Goal: Find specific page/section: Find specific page/section

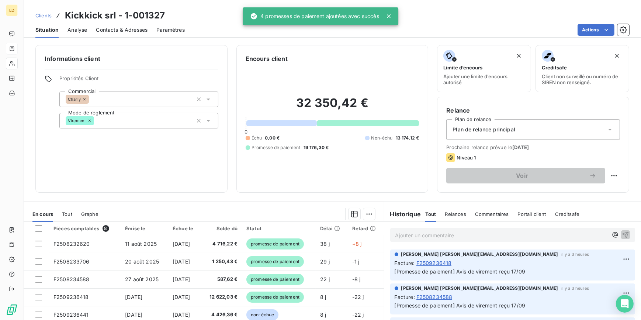
scroll to position [66, 0]
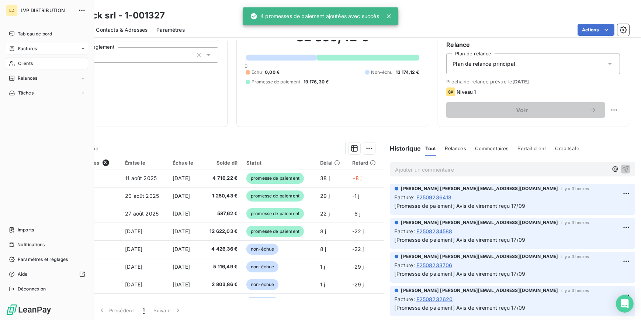
click at [42, 46] on div "Factures" at bounding box center [47, 49] width 82 height 12
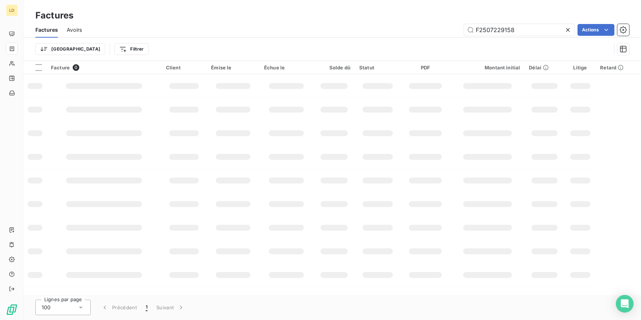
drag, startPoint x: 456, startPoint y: 25, endPoint x: 425, endPoint y: 25, distance: 31.0
click at [430, 25] on div "F2507229158 Actions" at bounding box center [360, 30] width 538 height 12
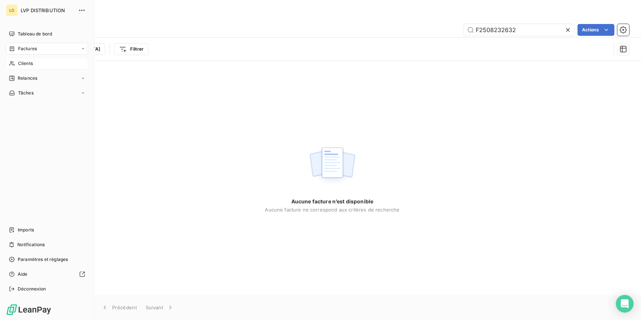
type input "F2508232632"
click at [15, 62] on div "Clients" at bounding box center [47, 63] width 82 height 12
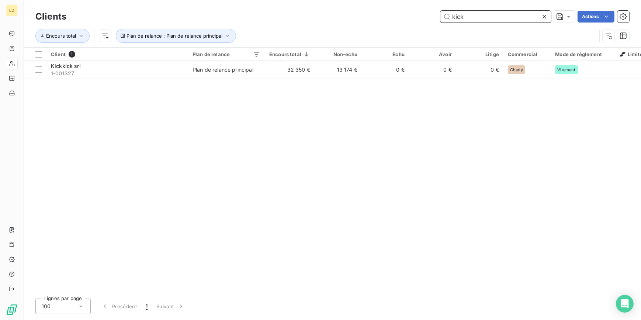
drag, startPoint x: 475, startPoint y: 15, endPoint x: 424, endPoint y: 17, distance: 51.3
click at [425, 17] on div "kick Actions" at bounding box center [352, 17] width 554 height 12
paste input "1-001391"
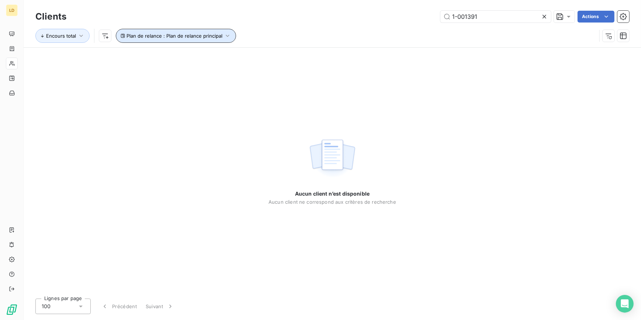
click at [170, 36] on span "Plan de relance : Plan de relance principal" at bounding box center [174, 36] width 96 height 6
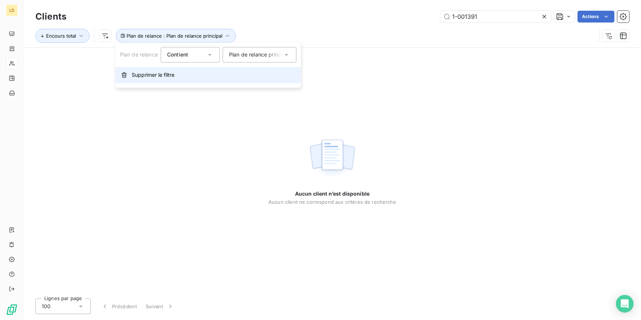
click at [166, 76] on span "Supprimer le filtre" at bounding box center [153, 74] width 43 height 7
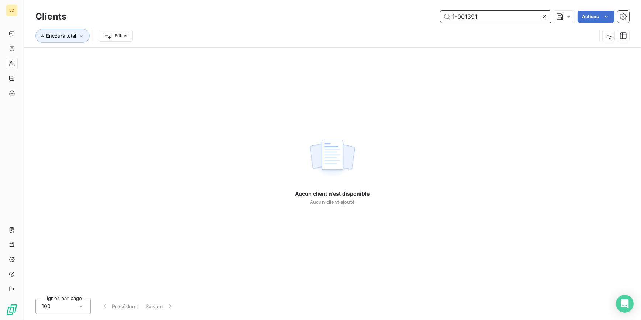
drag, startPoint x: 450, startPoint y: 13, endPoint x: 423, endPoint y: 13, distance: 26.5
click at [425, 13] on div "1-001391 Actions" at bounding box center [352, 17] width 554 height 12
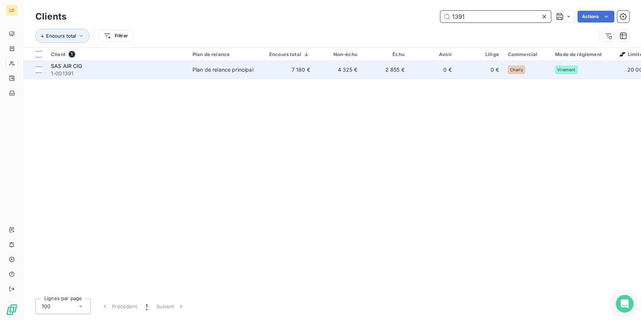
type input "1391"
click at [311, 63] on td "7 180 €" at bounding box center [290, 70] width 50 height 18
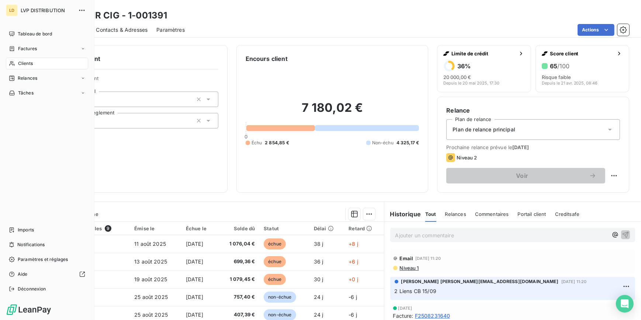
click at [18, 61] on span "Clients" at bounding box center [25, 63] width 15 height 7
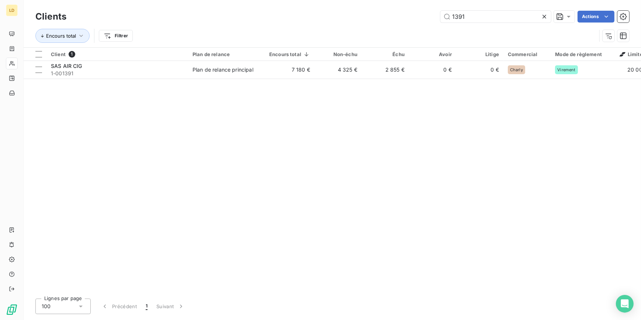
drag, startPoint x: 482, startPoint y: 16, endPoint x: 423, endPoint y: 16, distance: 59.3
click at [423, 16] on div "1391 Actions" at bounding box center [352, 17] width 554 height 12
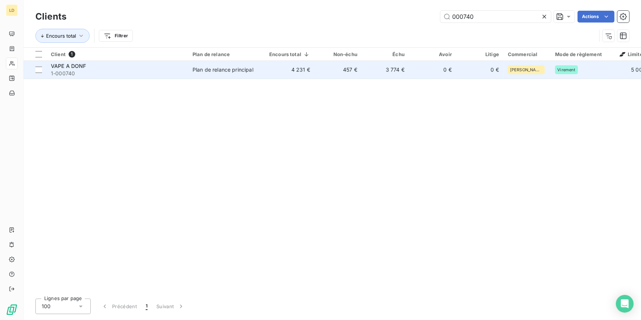
type input "000740"
click at [362, 74] on td "3 774 €" at bounding box center [385, 70] width 47 height 18
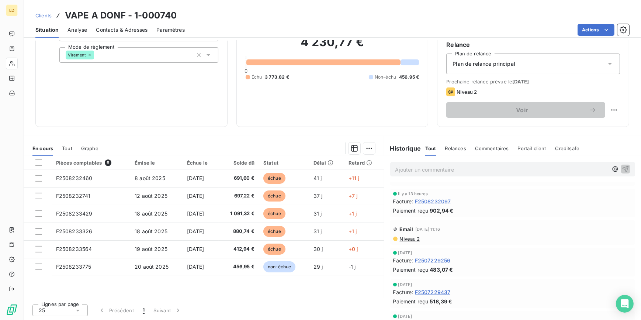
scroll to position [134, 0]
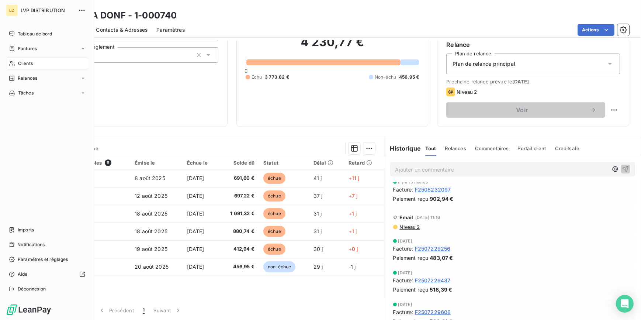
click at [15, 64] on div "Clients" at bounding box center [47, 63] width 82 height 12
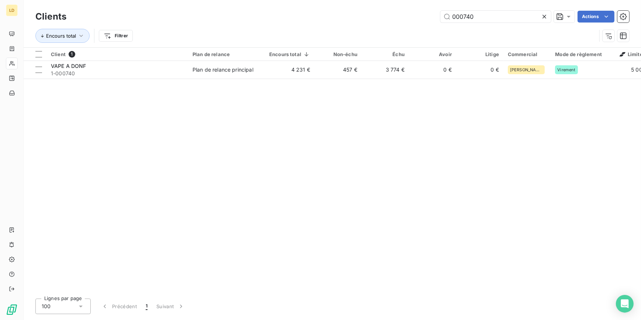
drag, startPoint x: 489, startPoint y: 18, endPoint x: 379, endPoint y: 18, distance: 109.8
click at [403, 17] on div "000740 Actions" at bounding box center [352, 17] width 554 height 12
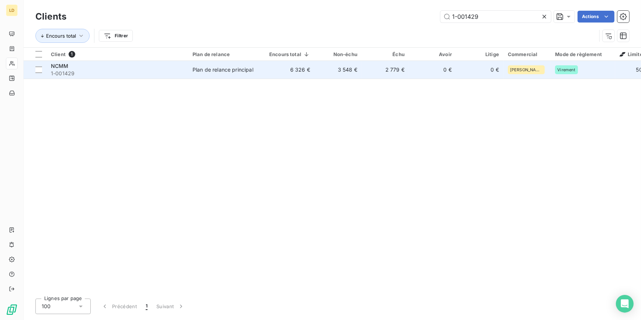
type input "1-001429"
click at [262, 65] on td "Plan de relance principal" at bounding box center [226, 70] width 77 height 18
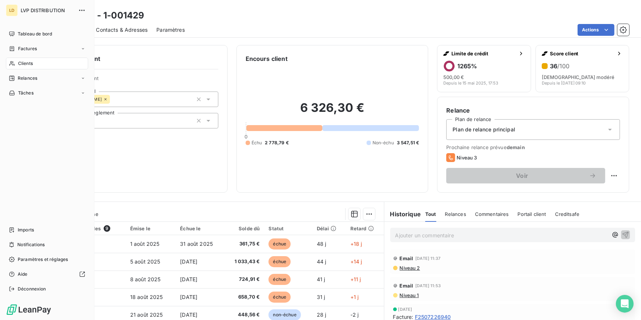
drag, startPoint x: 13, startPoint y: 64, endPoint x: 80, endPoint y: 60, distance: 66.8
click at [13, 64] on icon at bounding box center [12, 63] width 6 height 6
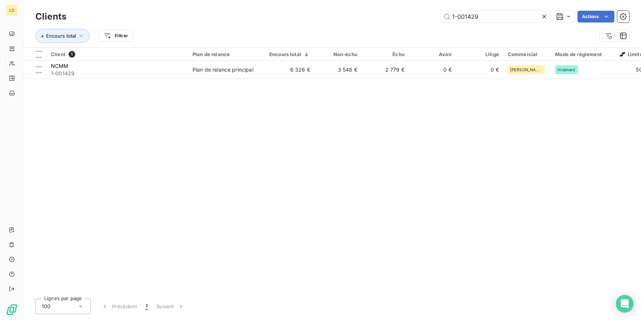
drag, startPoint x: 483, startPoint y: 13, endPoint x: 410, endPoint y: 15, distance: 72.6
click at [412, 15] on div "1-001429 Actions" at bounding box center [352, 17] width 554 height 12
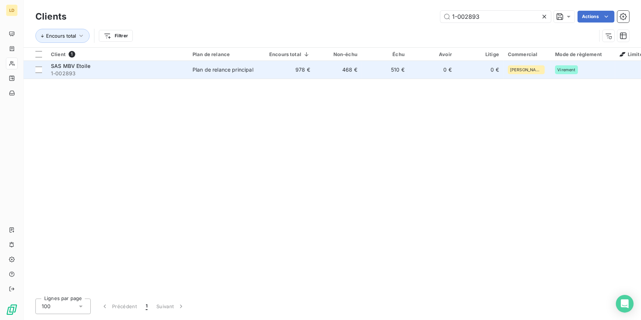
type input "1-002893"
click at [228, 76] on td "Plan de relance principal" at bounding box center [226, 70] width 77 height 18
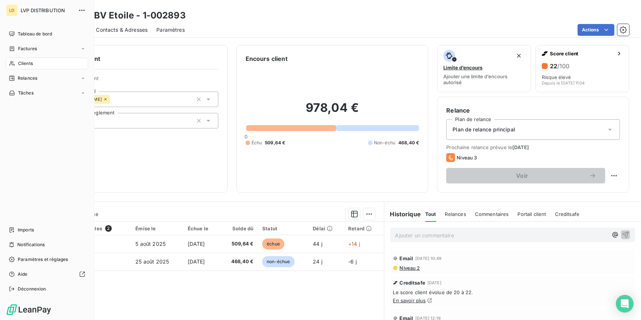
drag, startPoint x: 18, startPoint y: 59, endPoint x: 42, endPoint y: 56, distance: 24.2
click at [18, 59] on div "Clients" at bounding box center [47, 63] width 82 height 12
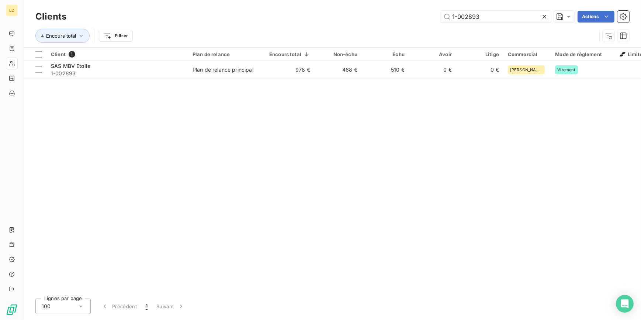
drag, startPoint x: 449, startPoint y: 22, endPoint x: 395, endPoint y: 23, distance: 53.1
click at [408, 23] on div "Clients 1-002893 Actions" at bounding box center [331, 16] width 593 height 15
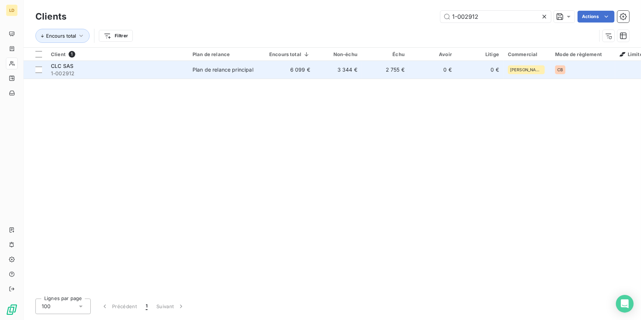
type input "1-002912"
click at [249, 71] on div "Plan de relance principal" at bounding box center [222, 69] width 61 height 7
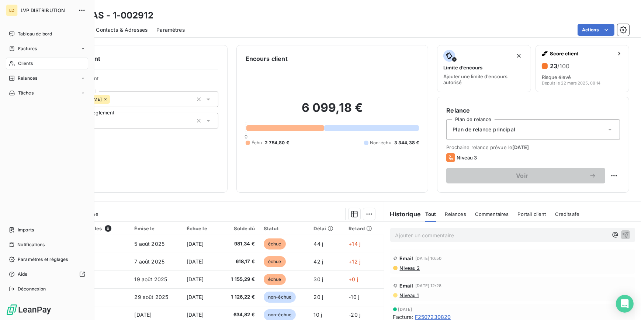
drag, startPoint x: 26, startPoint y: 58, endPoint x: 37, endPoint y: 57, distance: 11.1
click at [26, 58] on div "Clients" at bounding box center [47, 63] width 82 height 12
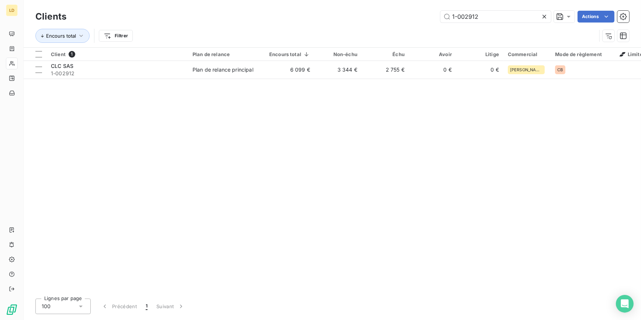
drag, startPoint x: 485, startPoint y: 18, endPoint x: 403, endPoint y: 18, distance: 82.2
click at [403, 18] on div "1-002912 Actions" at bounding box center [352, 17] width 554 height 12
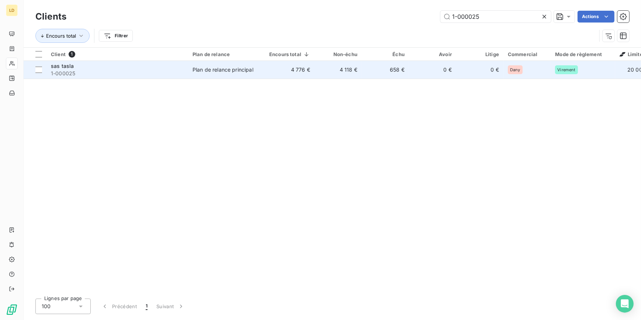
type input "1-000025"
click at [243, 73] on div "Plan de relance principal" at bounding box center [222, 69] width 61 height 7
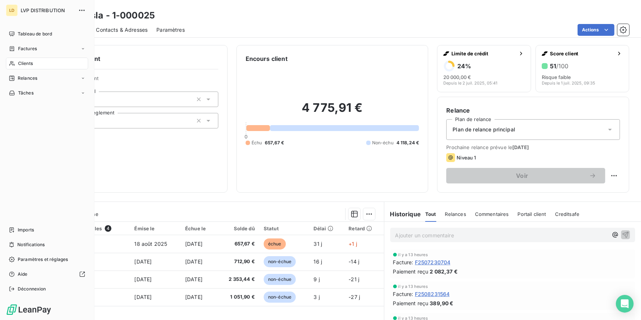
drag, startPoint x: 14, startPoint y: 64, endPoint x: 83, endPoint y: 56, distance: 68.9
click at [14, 64] on icon at bounding box center [12, 63] width 6 height 6
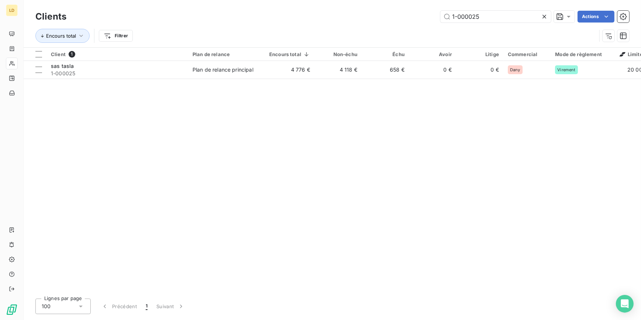
drag, startPoint x: 483, startPoint y: 20, endPoint x: 406, endPoint y: 21, distance: 77.0
click at [407, 21] on div "1-000025 Actions" at bounding box center [352, 17] width 554 height 12
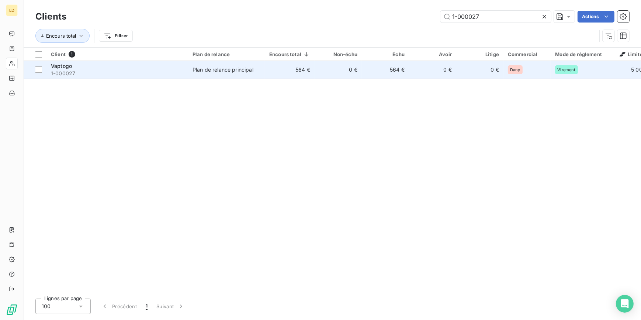
type input "1-000027"
click at [248, 71] on div "Plan de relance principal" at bounding box center [222, 69] width 61 height 7
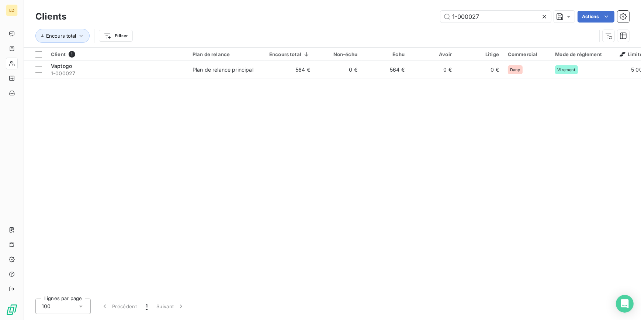
drag, startPoint x: 430, startPoint y: 18, endPoint x: 386, endPoint y: 20, distance: 43.9
click at [397, 20] on div "1-000027 Actions" at bounding box center [352, 17] width 554 height 12
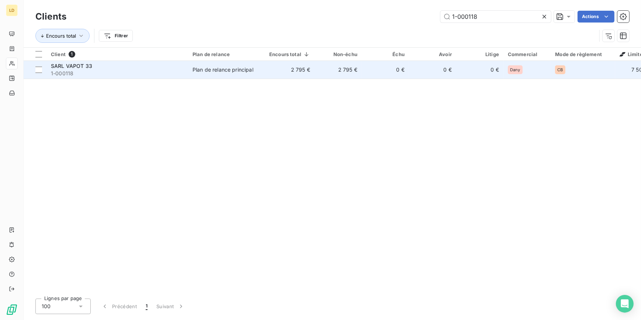
type input "1-000118"
click at [260, 74] on td "Plan de relance principal" at bounding box center [226, 70] width 77 height 18
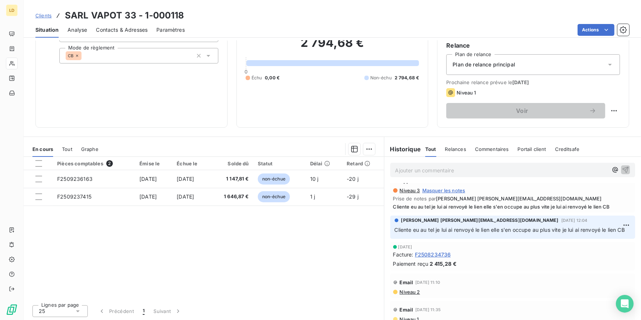
scroll to position [66, 0]
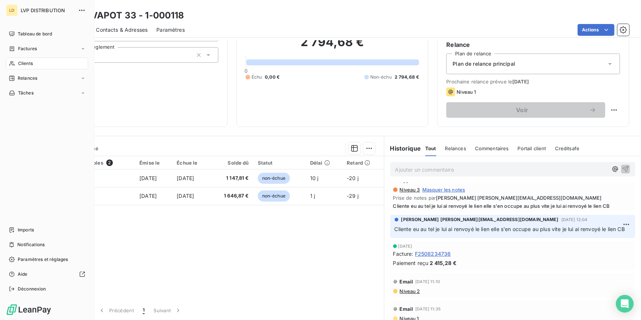
drag, startPoint x: 22, startPoint y: 63, endPoint x: 47, endPoint y: 60, distance: 25.3
click at [22, 63] on span "Clients" at bounding box center [25, 63] width 15 height 7
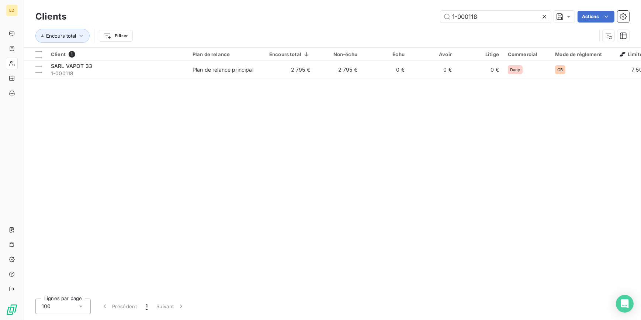
drag, startPoint x: 442, startPoint y: 18, endPoint x: 405, endPoint y: 18, distance: 36.1
click at [406, 18] on div "1-000118 Actions" at bounding box center [352, 17] width 554 height 12
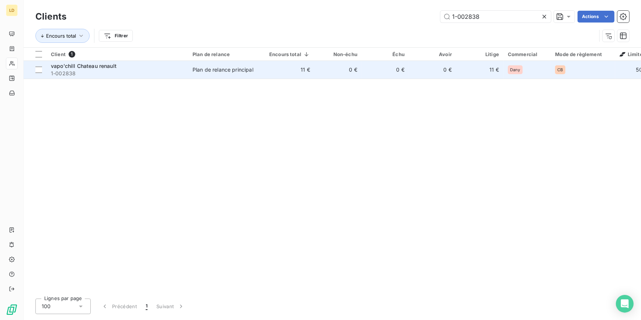
type input "1-002838"
click at [220, 67] on div "Plan de relance principal" at bounding box center [222, 69] width 61 height 7
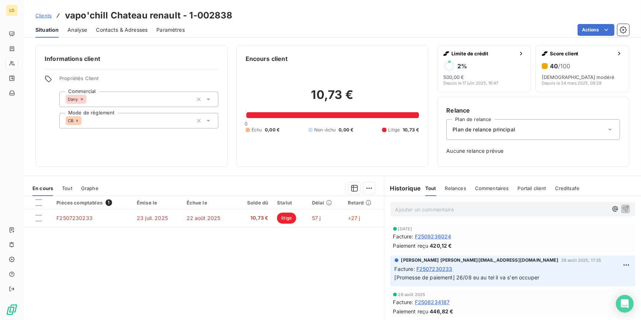
click at [170, 283] on div "Pièces comptables 1 Émise le Échue le Solde dû Statut Délai Retard F2507230233 …" at bounding box center [204, 267] width 360 height 142
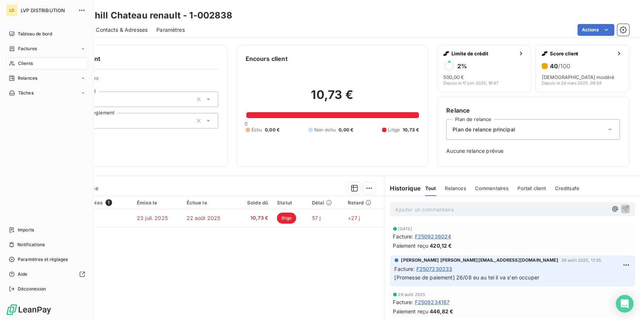
click at [15, 63] on icon at bounding box center [12, 63] width 6 height 6
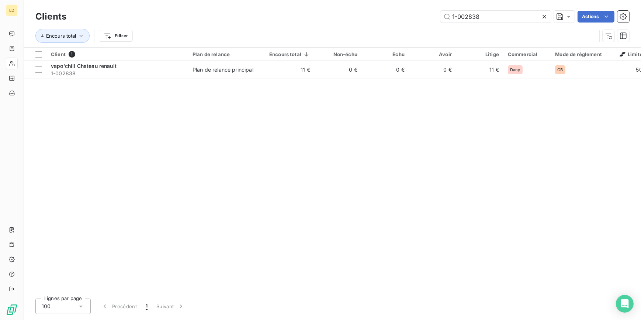
drag, startPoint x: 440, startPoint y: 16, endPoint x: 402, endPoint y: 17, distance: 37.6
click at [403, 17] on div "1-002838 Actions" at bounding box center [352, 17] width 554 height 12
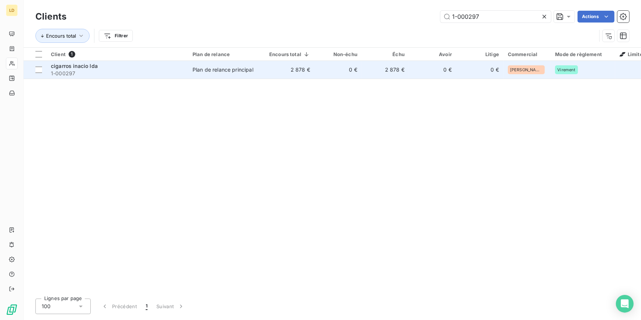
type input "1-000297"
click at [201, 73] on div "Plan de relance principal" at bounding box center [222, 69] width 61 height 7
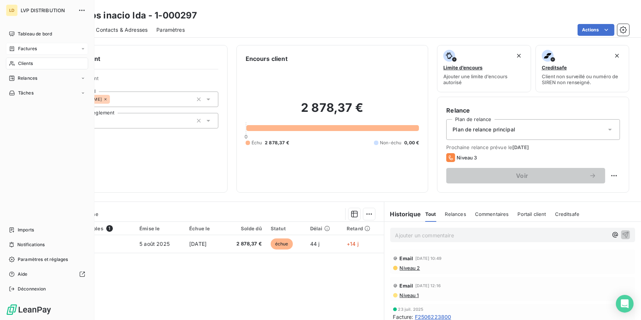
drag, startPoint x: 17, startPoint y: 59, endPoint x: 79, endPoint y: 53, distance: 63.0
click at [17, 59] on div "Clients" at bounding box center [47, 63] width 82 height 12
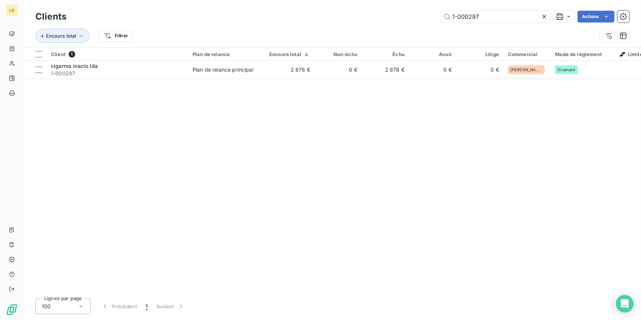
drag, startPoint x: 440, startPoint y: 18, endPoint x: 411, endPoint y: 19, distance: 28.8
click at [414, 19] on div "1-000297 Actions" at bounding box center [352, 17] width 554 height 12
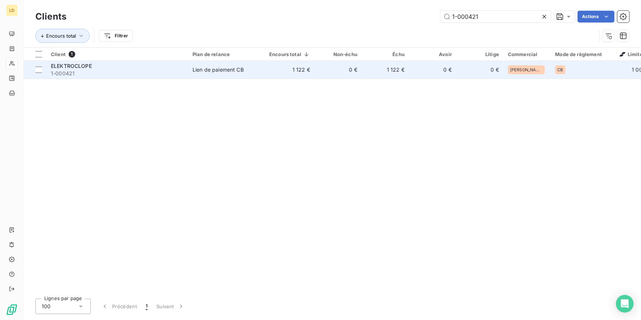
type input "1-000421"
click at [181, 67] on div "ELEKTROCLOPE" at bounding box center [117, 65] width 133 height 7
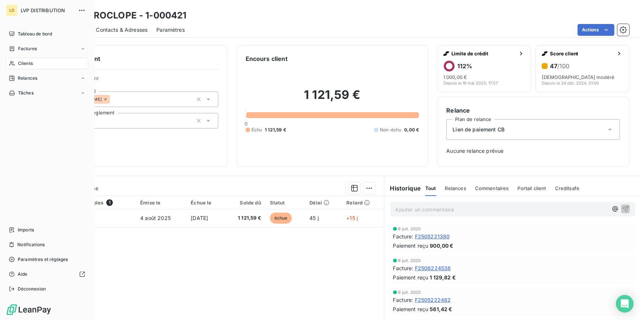
drag, startPoint x: 20, startPoint y: 67, endPoint x: 40, endPoint y: 66, distance: 20.4
click at [20, 67] on div "Clients" at bounding box center [47, 63] width 82 height 12
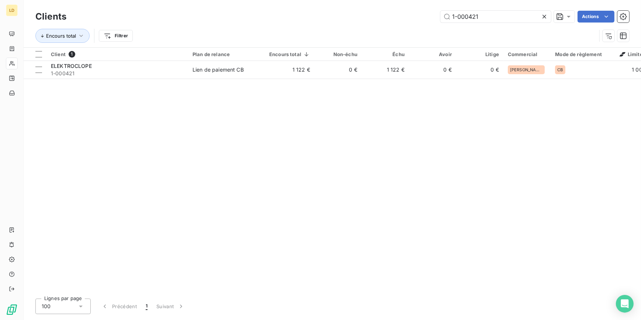
drag, startPoint x: 497, startPoint y: 21, endPoint x: 416, endPoint y: 19, distance: 81.5
click at [416, 19] on div "1-000421 Actions" at bounding box center [352, 17] width 554 height 12
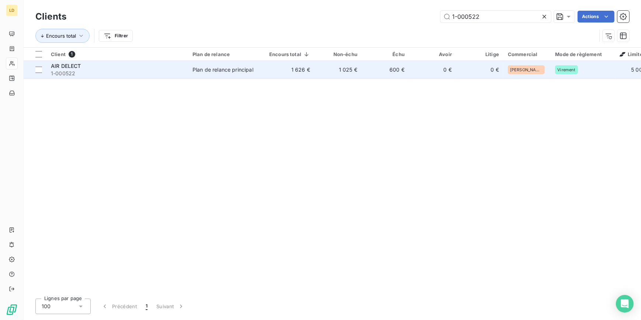
type input "1-000522"
click at [222, 65] on td "Plan de relance principal" at bounding box center [226, 70] width 77 height 18
